Goal: Task Accomplishment & Management: Complete application form

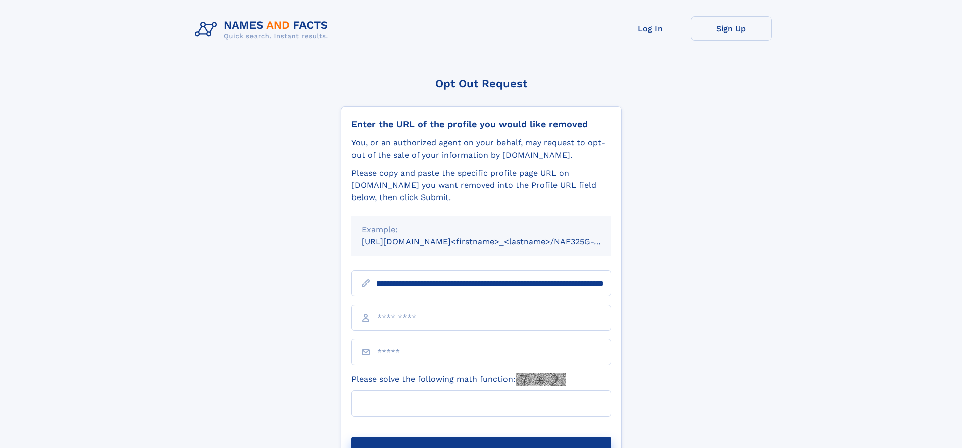
scroll to position [0, 125]
type input "**********"
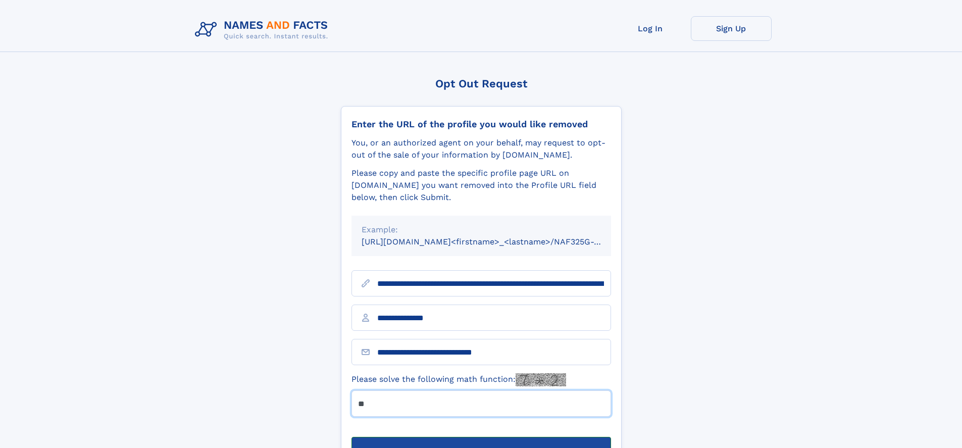
type input "**"
click at [481, 437] on button "Submit Opt Out Request" at bounding box center [482, 453] width 260 height 32
